Goal: Task Accomplishment & Management: Use online tool/utility

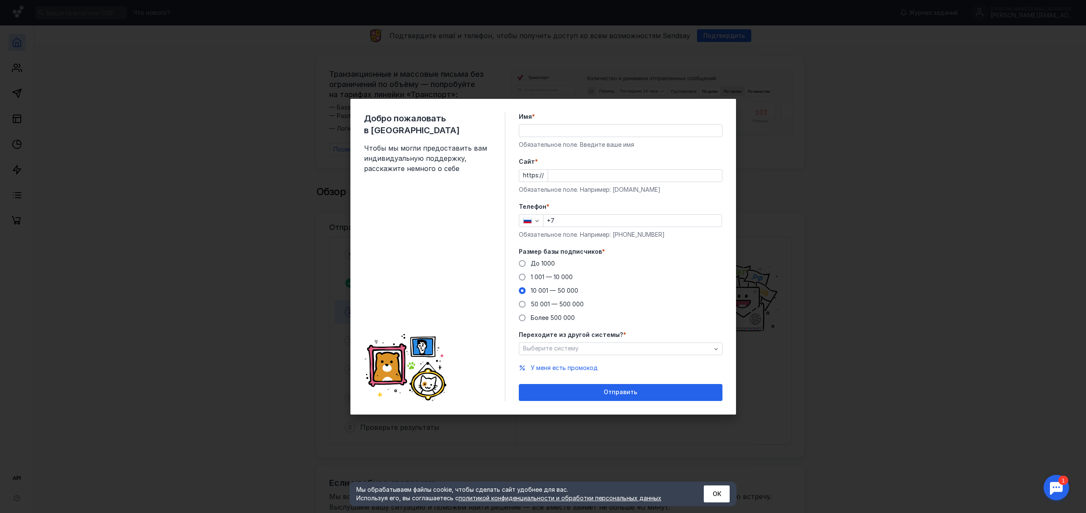
click at [559, 280] on span "1 001 — 10 000" at bounding box center [552, 276] width 42 height 7
click at [0, 0] on input "1 001 — 10 000" at bounding box center [0, 0] width 0 height 0
click at [574, 347] on span "Выберите систему" at bounding box center [551, 347] width 56 height 7
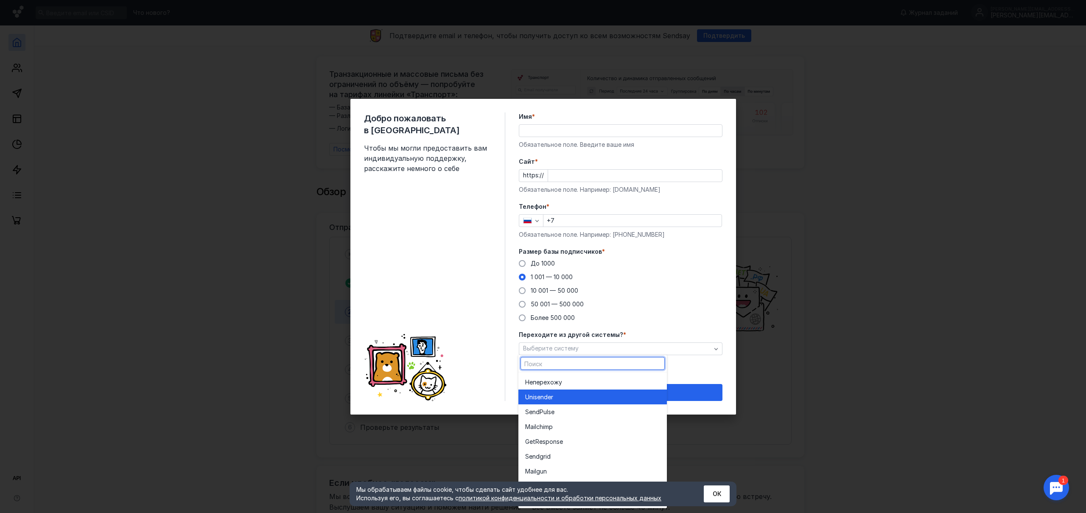
click at [555, 398] on div "Unisende r" at bounding box center [592, 396] width 135 height 8
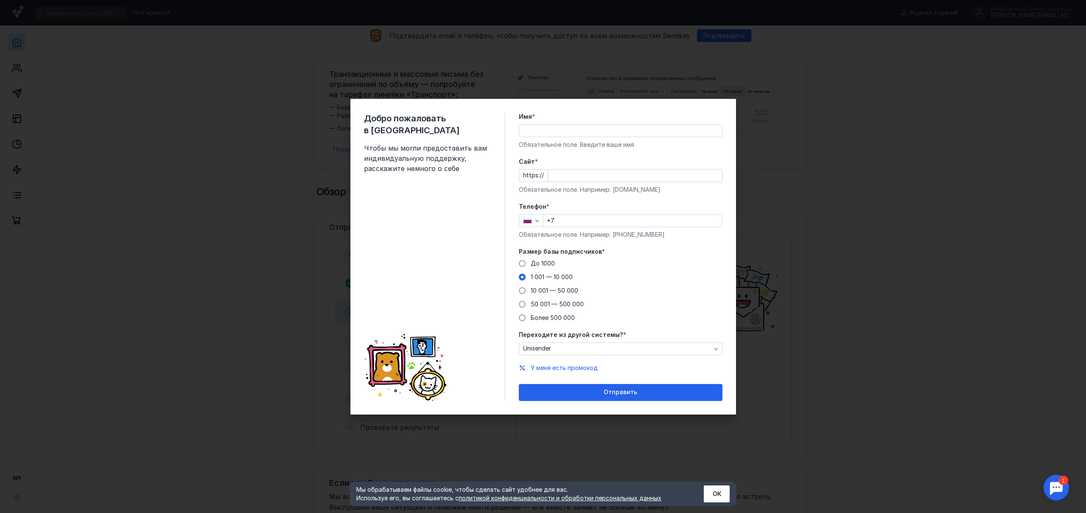
click at [549, 131] on input "Имя *" at bounding box center [620, 131] width 203 height 12
click at [587, 116] on div "Имя * Обязательное поле. Введите ваше имя" at bounding box center [621, 130] width 204 height 36
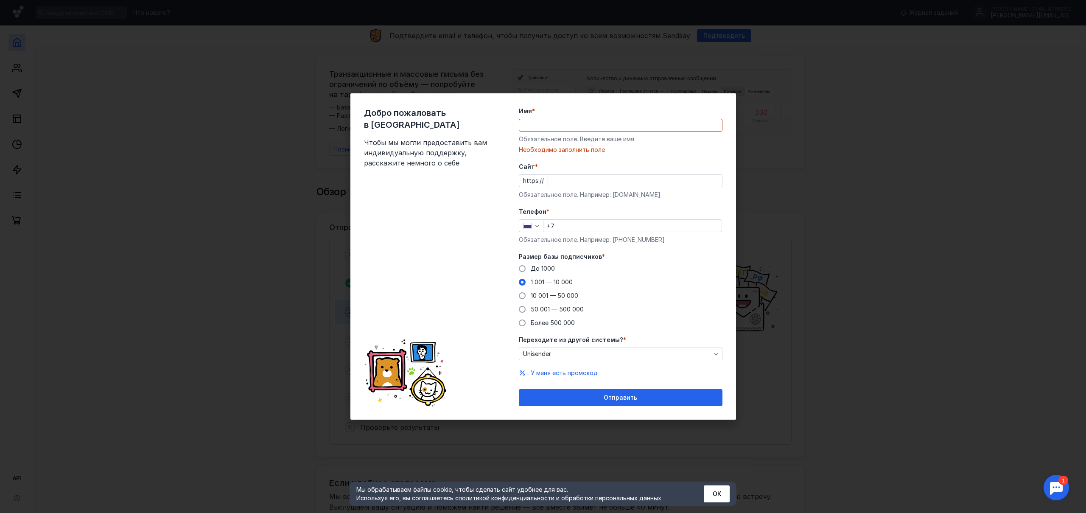
click at [575, 130] on input "Имя *" at bounding box center [620, 125] width 203 height 12
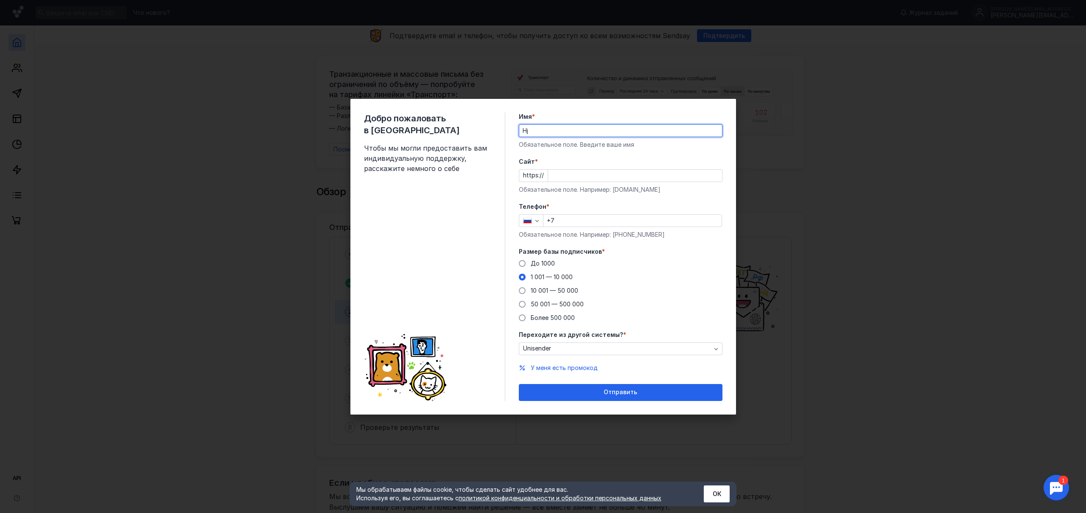
type input "H"
type input "[PERSON_NAME]"
click at [589, 172] on input "Cайт *" at bounding box center [635, 176] width 174 height 12
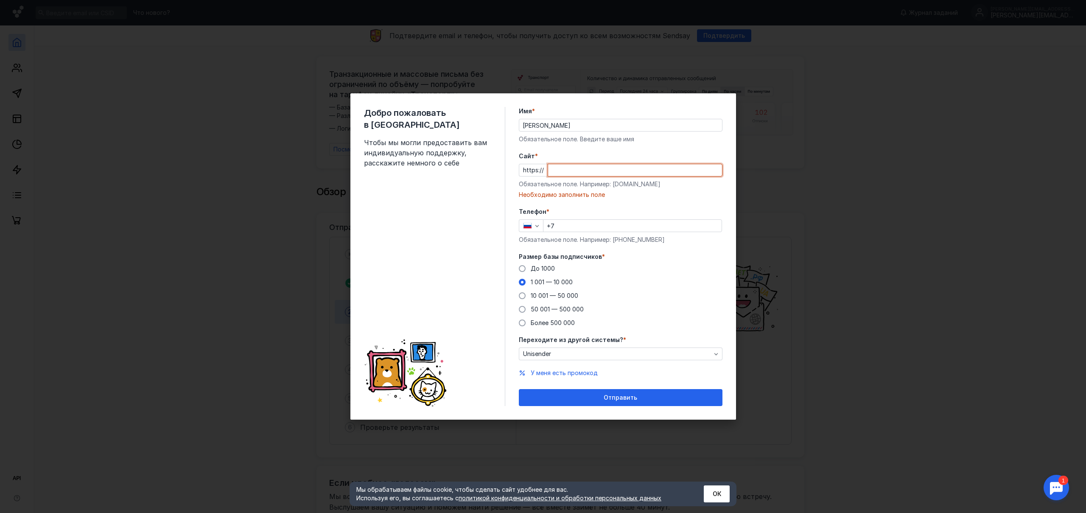
paste input "[DEMOGRAPHIC_DATA][DOMAIN_NAME][URL]"
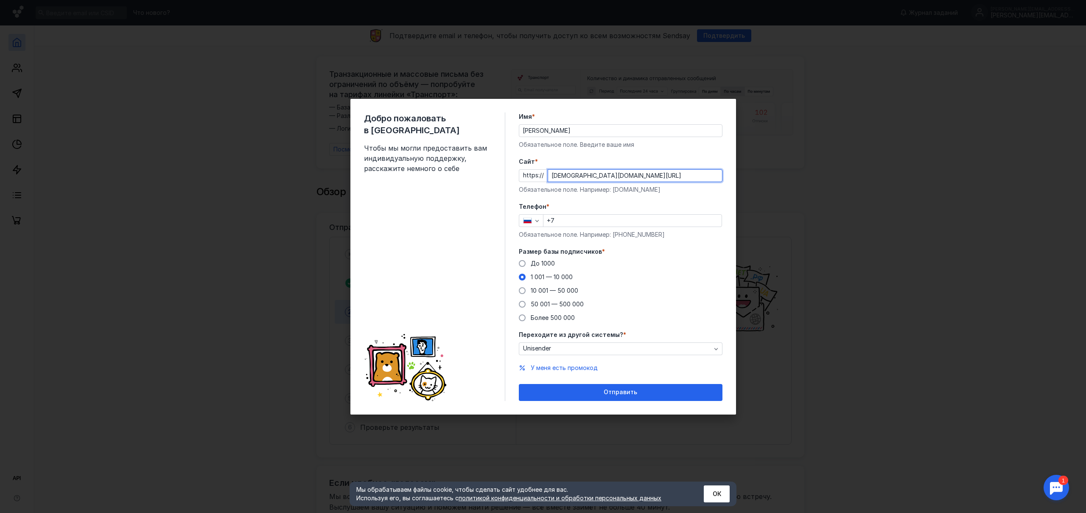
type input "[DEMOGRAPHIC_DATA][DOMAIN_NAME][URL]"
drag, startPoint x: 567, startPoint y: 222, endPoint x: 601, endPoint y: 218, distance: 34.6
click at [568, 222] on input "+7" at bounding box center [632, 221] width 178 height 12
type input "[PHONE_NUMBER]"
click at [612, 255] on div "Размер базы подписчиков * До [DATE] 1 001 — 10 000 10 001 — 50 000 50 001 — 500…" at bounding box center [621, 284] width 204 height 75
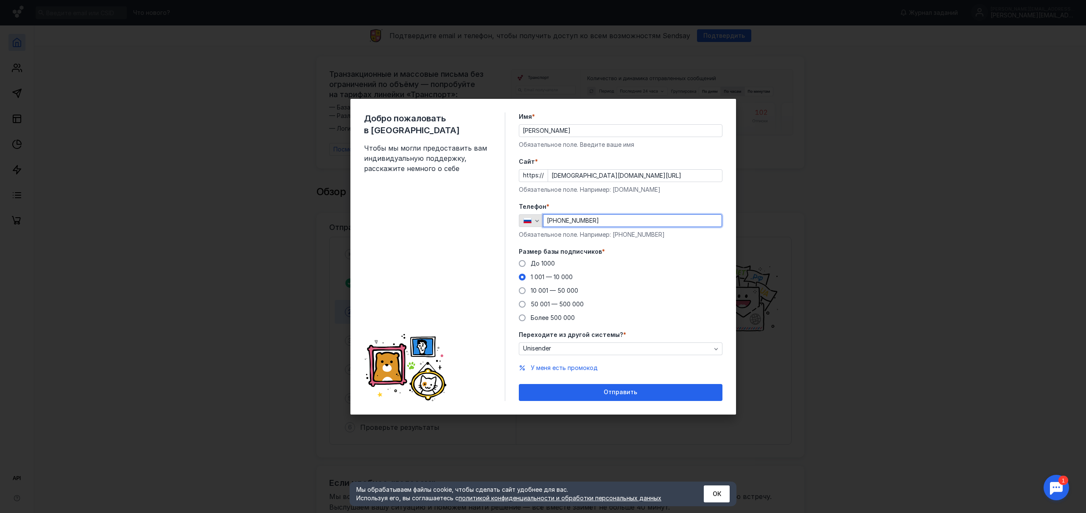
drag, startPoint x: 555, startPoint y: 219, endPoint x: 537, endPoint y: 218, distance: 18.2
click at [537, 218] on div "[PHONE_NUMBER]" at bounding box center [621, 220] width 204 height 13
click at [628, 225] on input "[PHONE_NUMBER]" at bounding box center [632, 221] width 178 height 12
click at [476, 117] on span "Добро пожаловать в [GEOGRAPHIC_DATA]" at bounding box center [427, 124] width 127 height 24
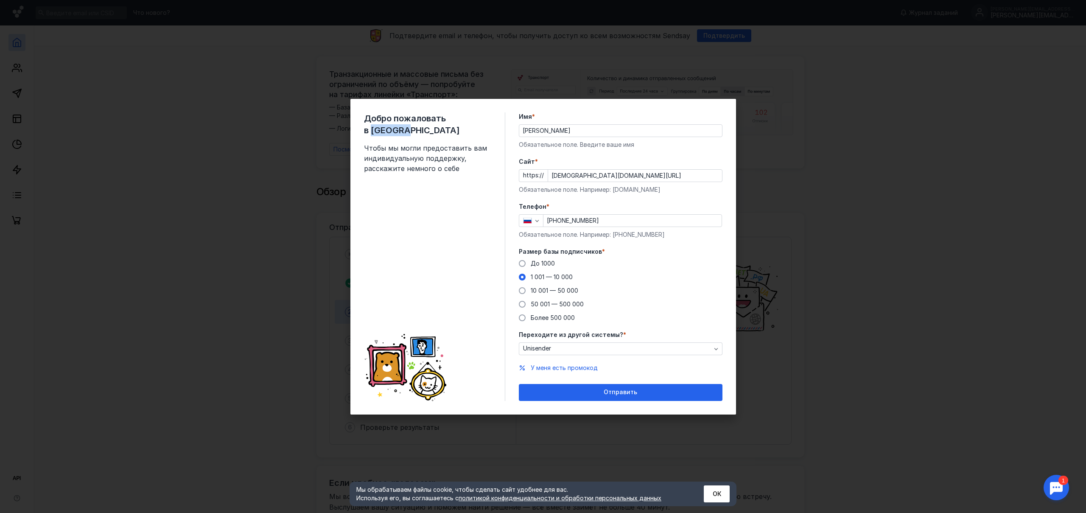
copy span "Sendsay"
click at [553, 391] on div "Отправить" at bounding box center [620, 392] width 195 height 7
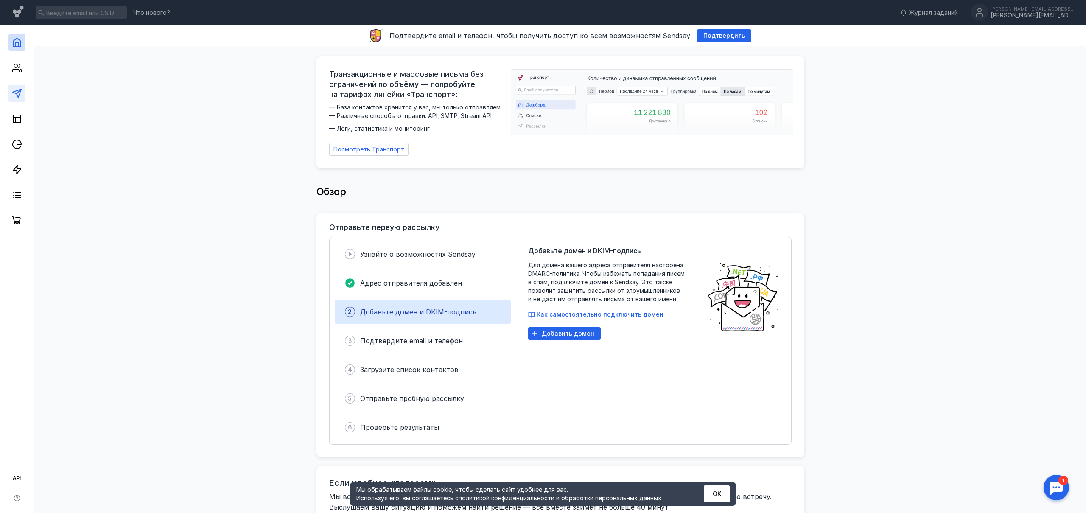
click at [22, 95] on link at bounding box center [16, 93] width 17 height 17
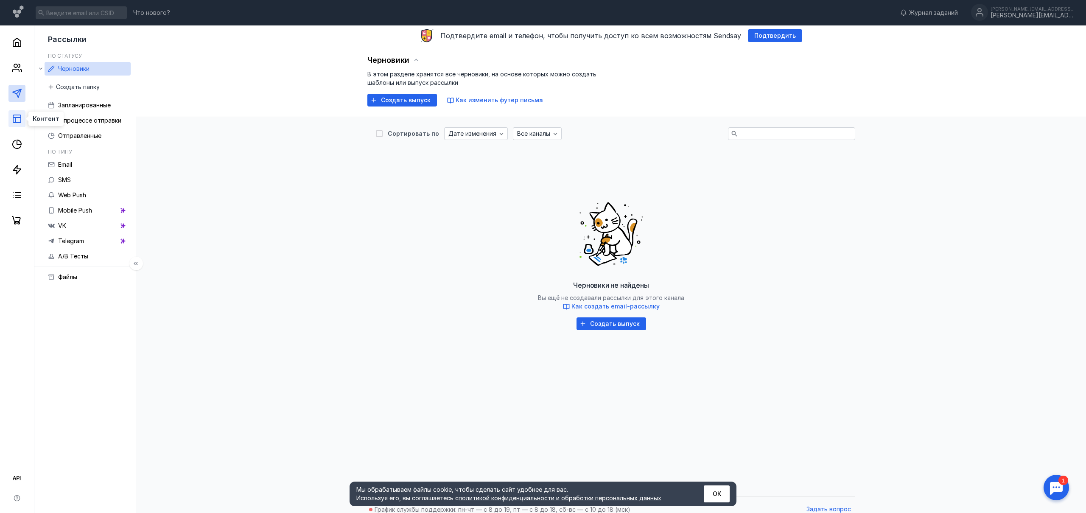
click at [18, 120] on icon at bounding box center [17, 119] width 10 height 10
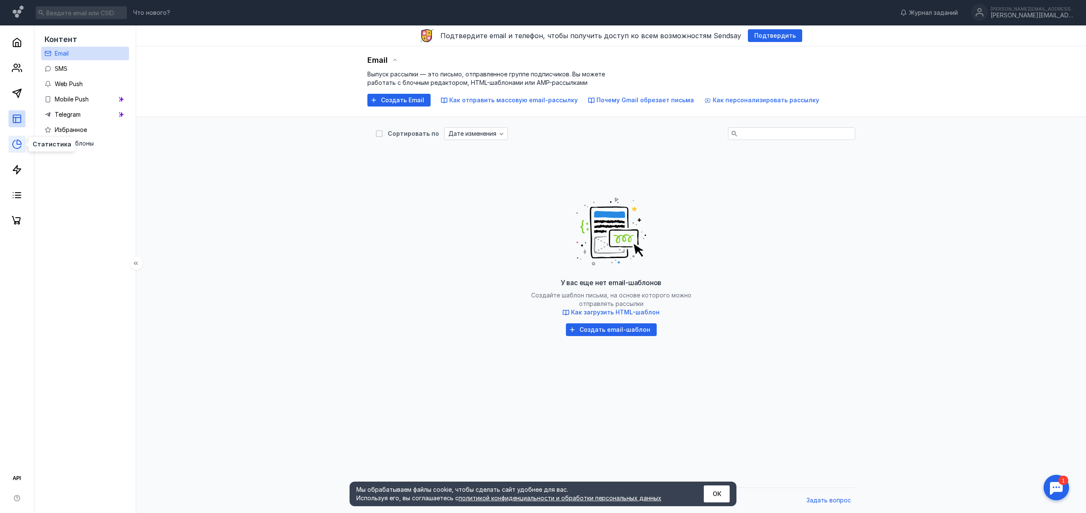
click at [17, 145] on icon at bounding box center [17, 144] width 10 height 10
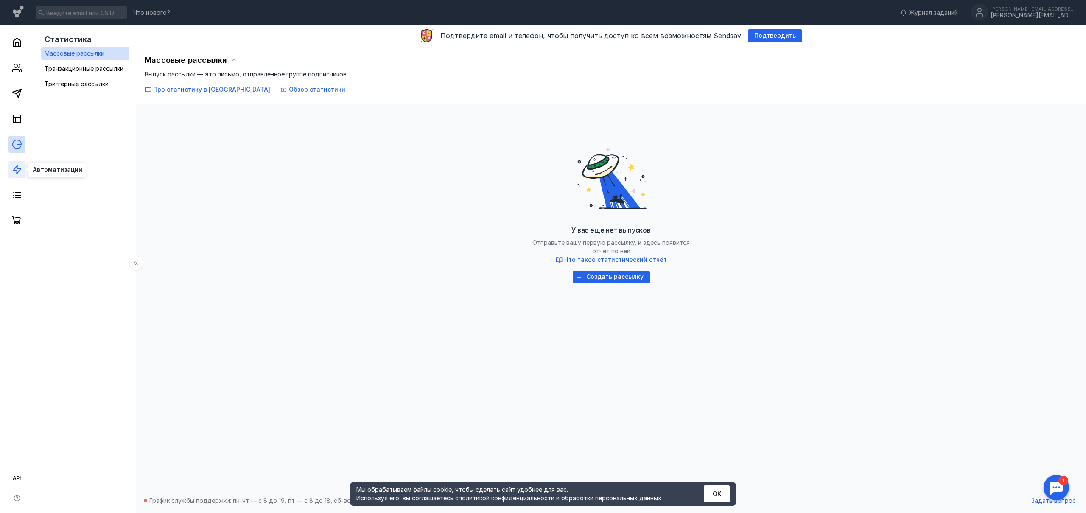
click at [12, 173] on icon at bounding box center [17, 170] width 10 height 10
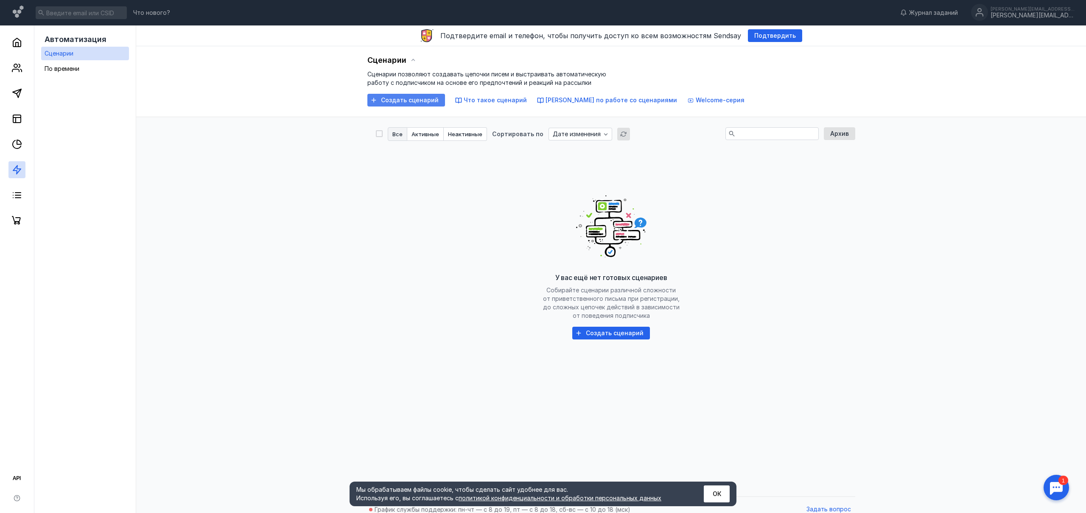
click at [407, 101] on span "Создать сценарий" at bounding box center [410, 100] width 58 height 7
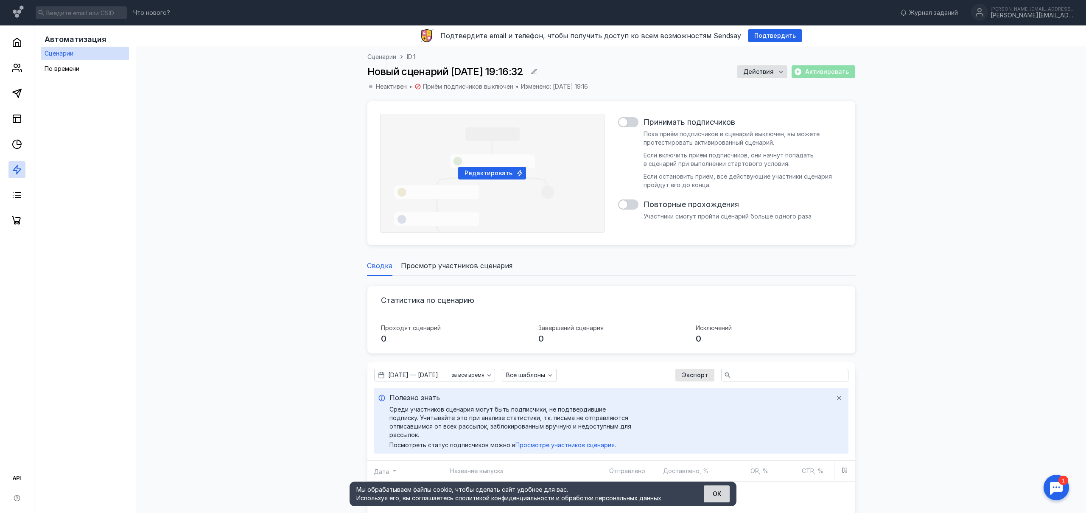
click at [719, 490] on button "ОК" at bounding box center [717, 493] width 26 height 17
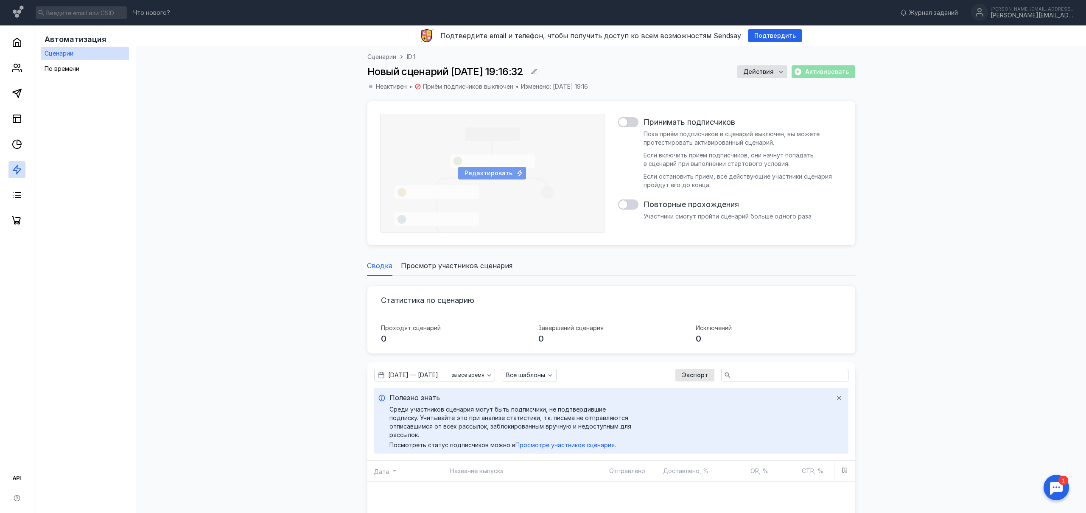
click at [487, 170] on span "Редактировать" at bounding box center [488, 173] width 48 height 7
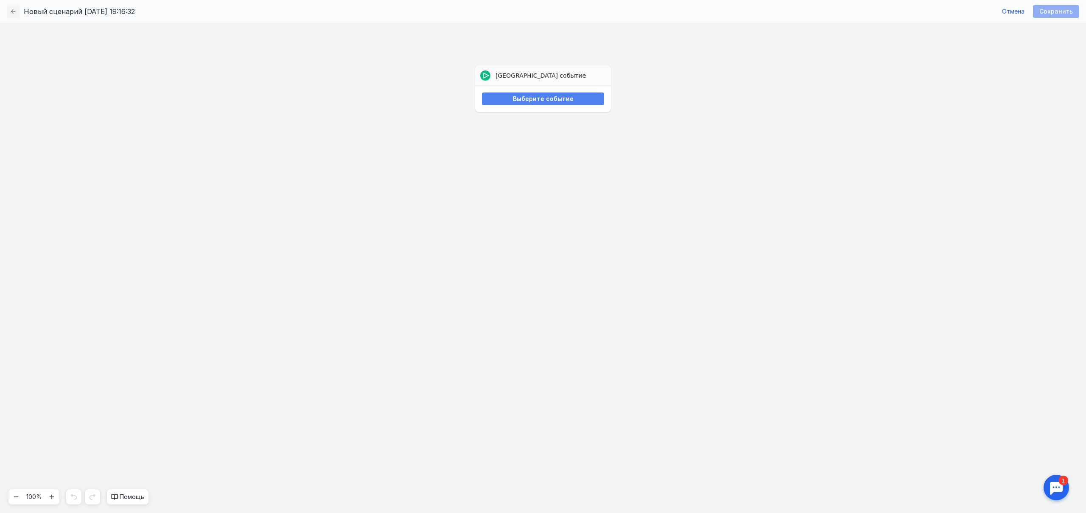
click at [560, 101] on span "Выберите событие" at bounding box center [543, 98] width 61 height 7
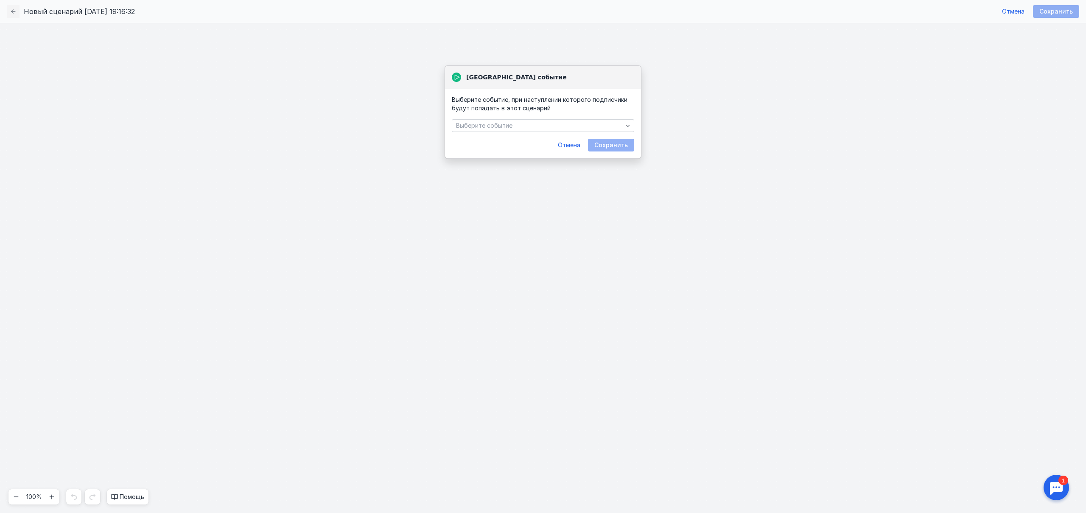
click at [510, 132] on div "Выберите событие, при наступлении которого подписчики будут попадать в этот сце…" at bounding box center [543, 124] width 196 height 70
click at [516, 127] on div "Выберите событие" at bounding box center [539, 125] width 171 height 7
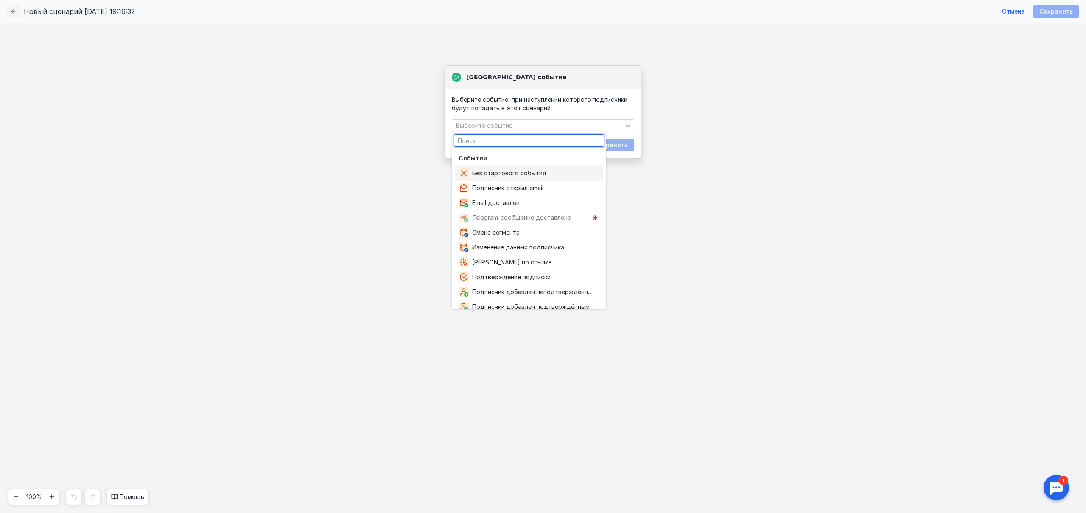
click at [511, 75] on span "[GEOGRAPHIC_DATA] событие" at bounding box center [550, 77] width 168 height 8
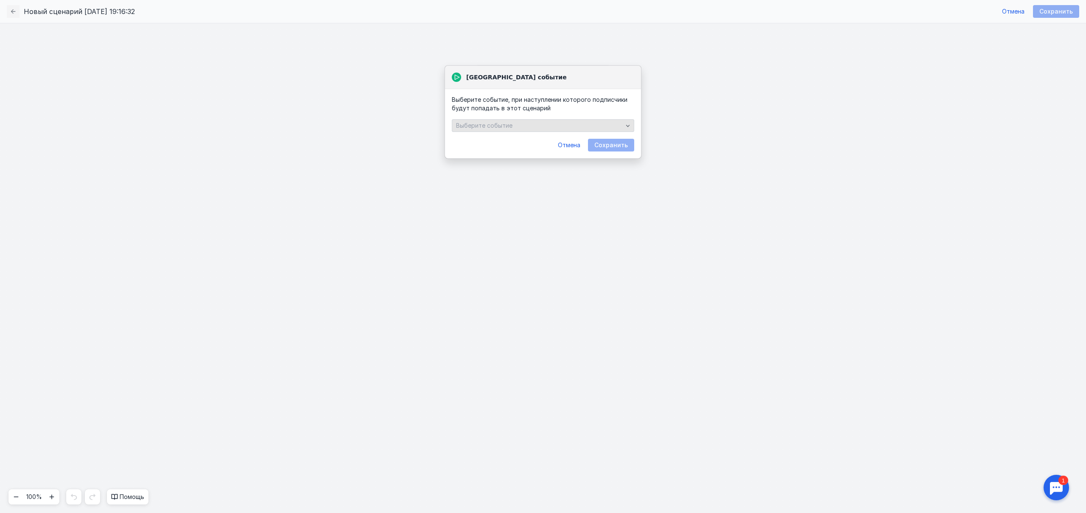
click at [605, 126] on div "Выберите событие" at bounding box center [539, 125] width 171 height 7
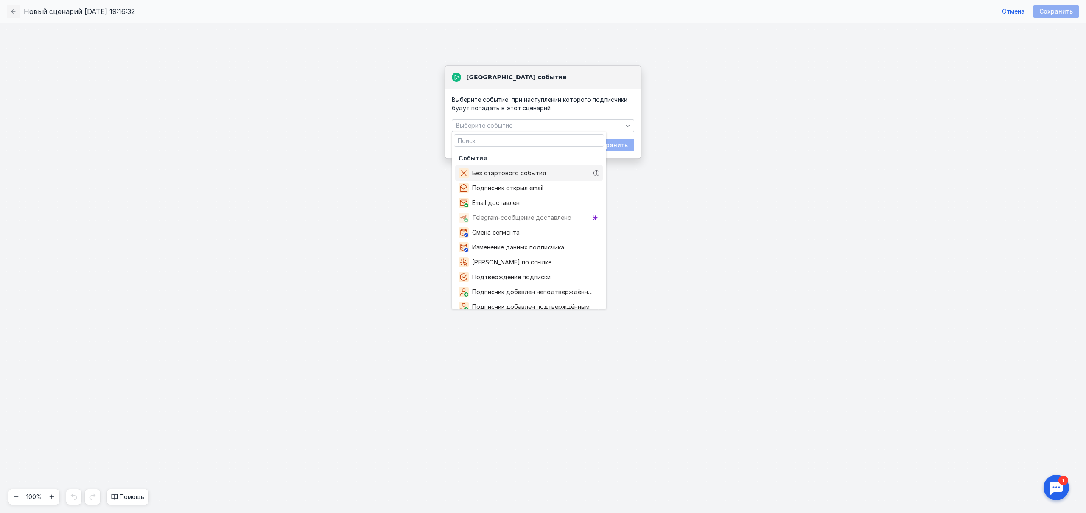
click at [531, 168] on div "Без стартового события" at bounding box center [529, 172] width 148 height 15
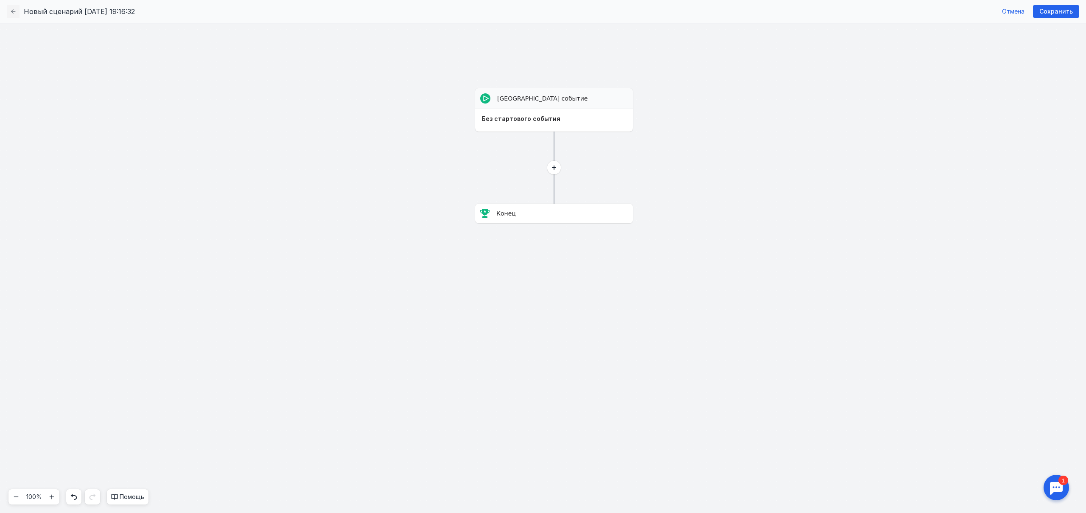
drag, startPoint x: 518, startPoint y: 218, endPoint x: 395, endPoint y: 199, distance: 124.4
click at [338, 211] on div "[GEOGRAPHIC_DATA] событие Выберите событие [GEOGRAPHIC_DATA] событие Без старто…" at bounding box center [543, 268] width 1086 height 490
